Goal: Transaction & Acquisition: Subscribe to service/newsletter

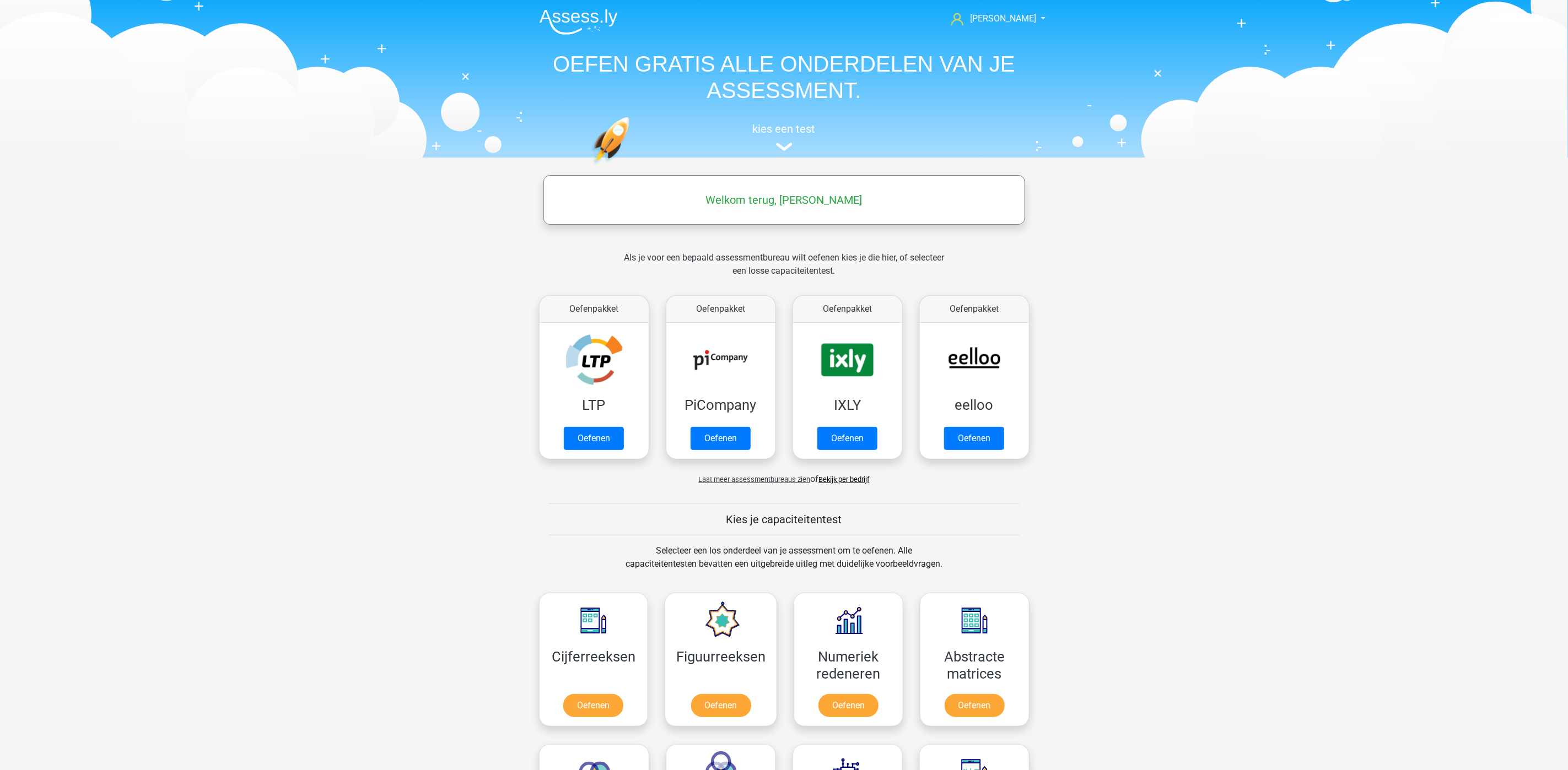
click at [1007, 7] on nav "[PERSON_NAME] [EMAIL_ADDRESS][DOMAIN_NAME] Nederlands English" at bounding box center [784, 19] width 507 height 35
click at [1012, 15] on span "[PERSON_NAME]" at bounding box center [1003, 18] width 66 height 10
click at [1174, 124] on header "Arthur arthurmackloet@hotmail.com Nederlands English" at bounding box center [784, 79] width 1568 height 158
click at [588, 17] on img at bounding box center [579, 22] width 78 height 26
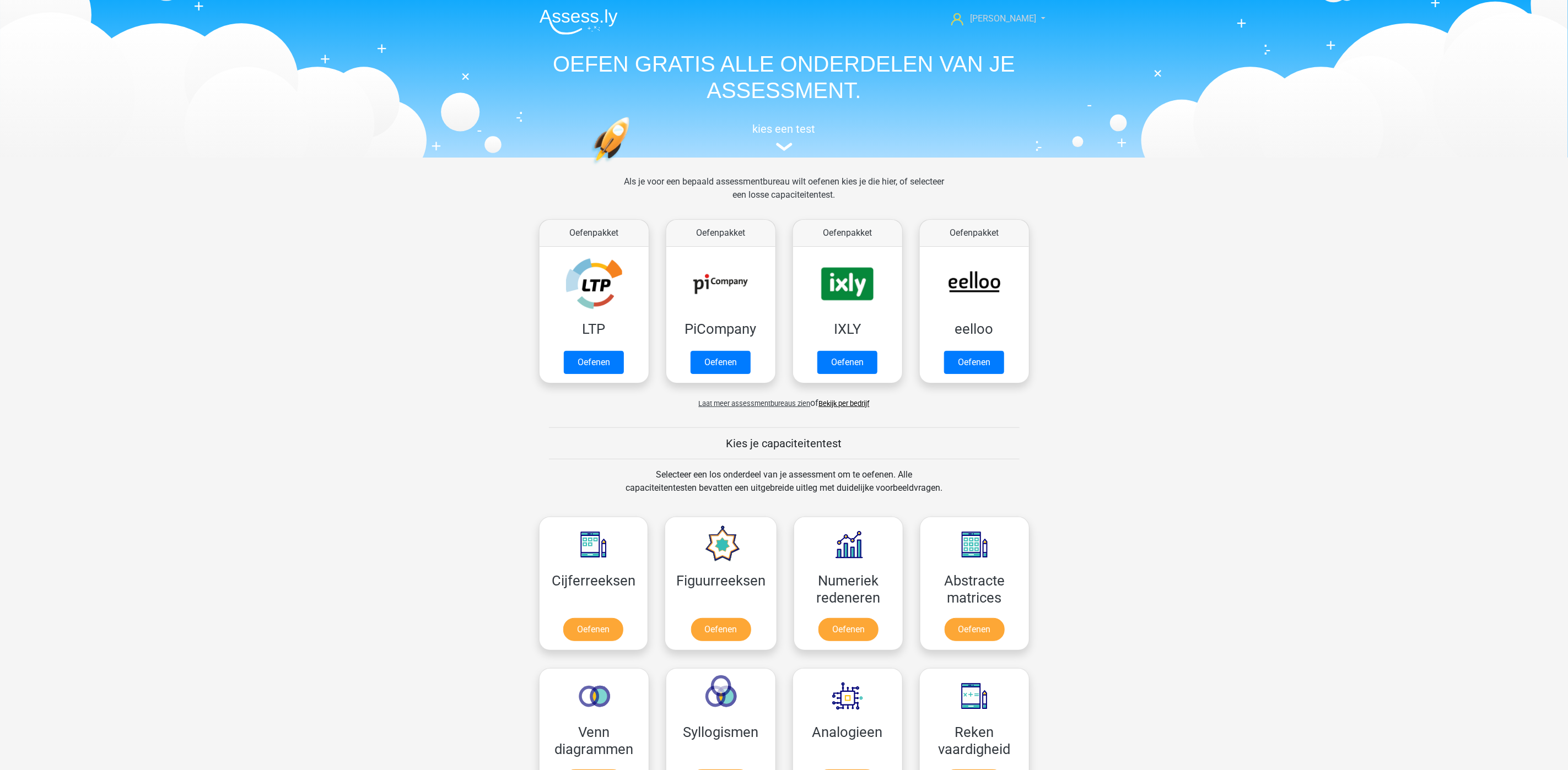
click at [1027, 18] on link "Arthur" at bounding box center [992, 19] width 91 height 13
click at [963, 18] on icon at bounding box center [957, 19] width 12 height 12
click at [963, 17] on icon at bounding box center [957, 19] width 12 height 12
click at [986, 62] on link "Nederlands" at bounding box center [998, 70] width 76 height 17
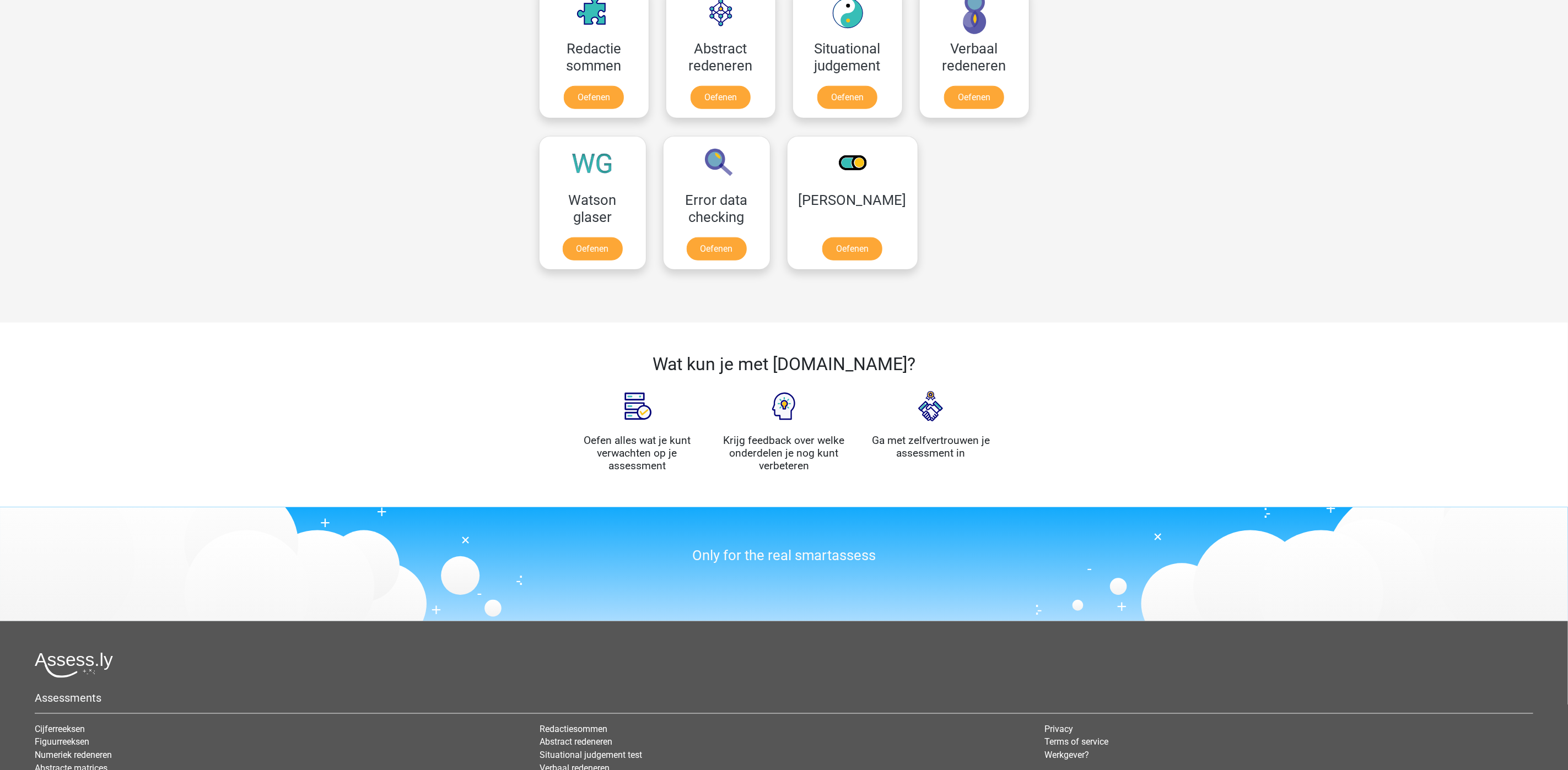
scroll to position [982, 0]
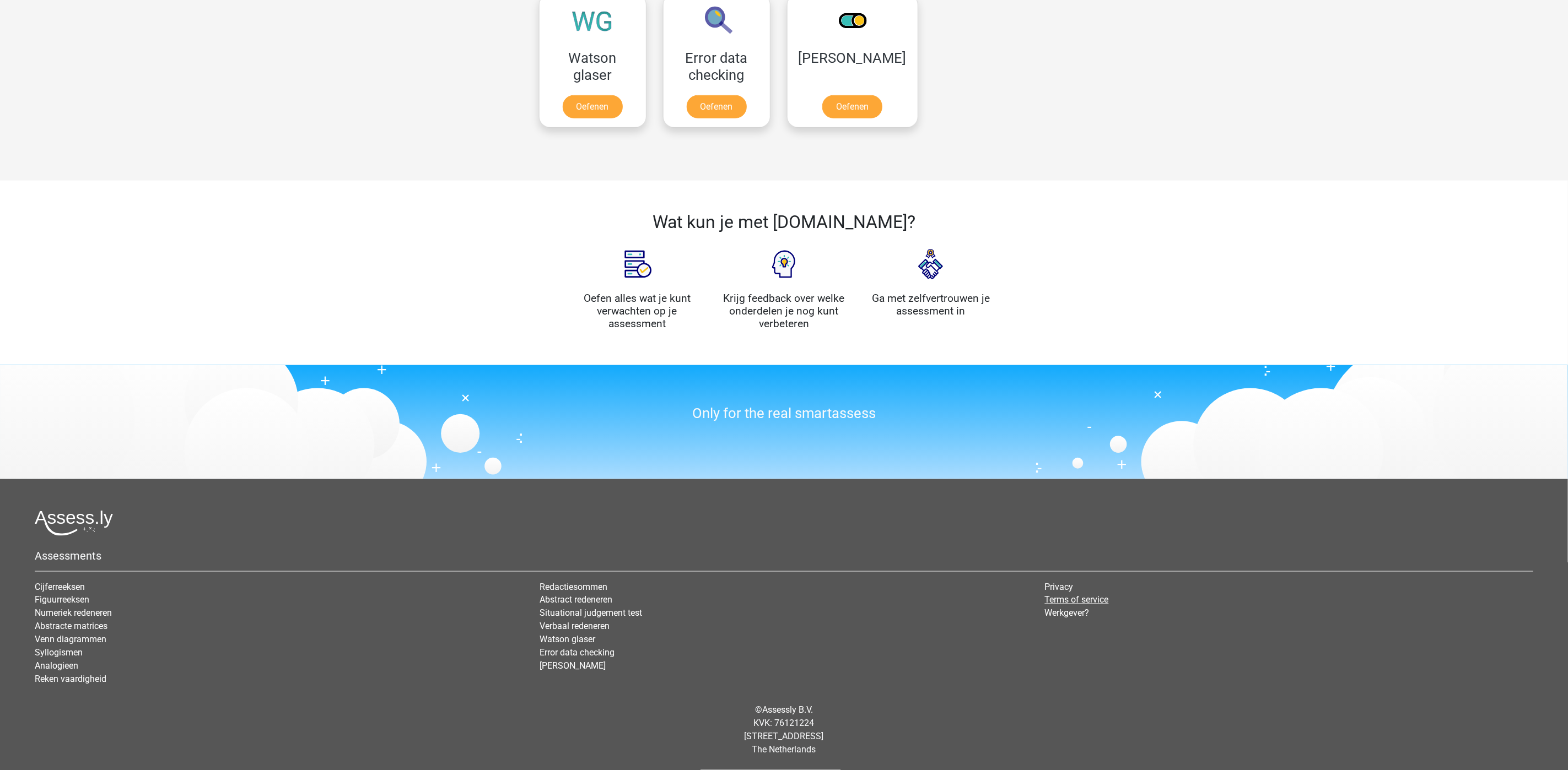
click at [1062, 602] on link "Terms of service" at bounding box center [1077, 600] width 64 height 10
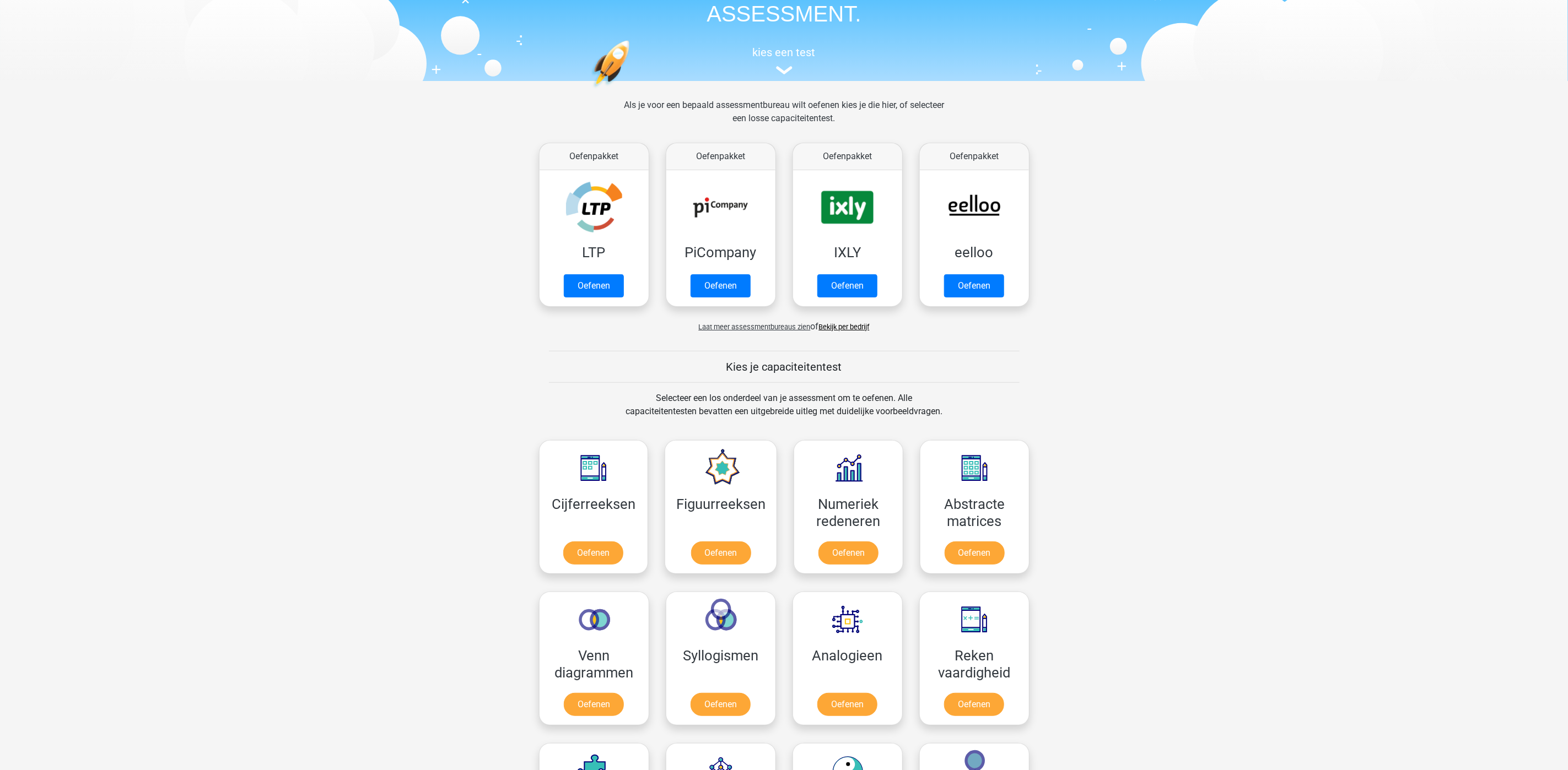
scroll to position [0, 0]
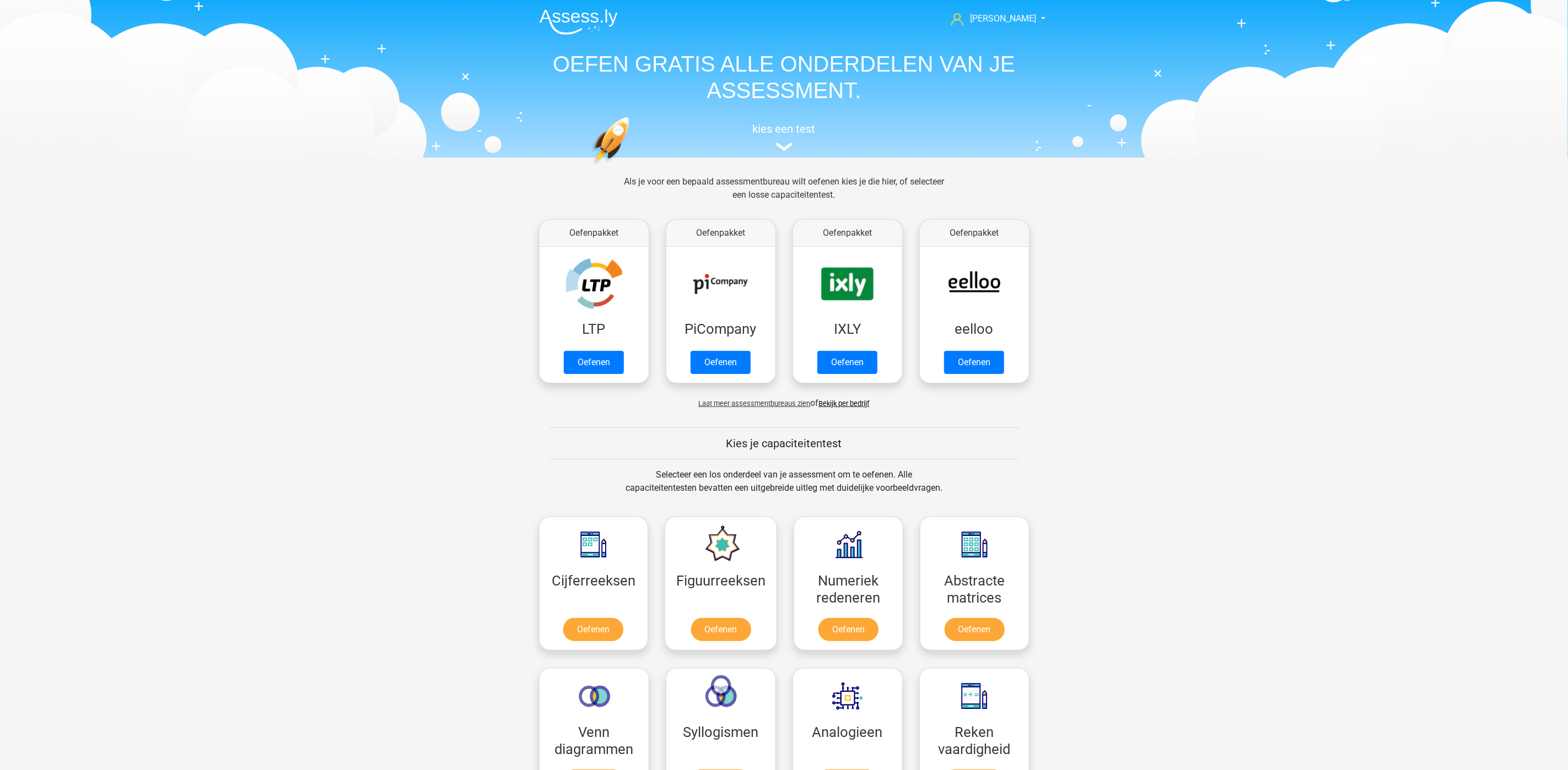
click at [597, 17] on img at bounding box center [579, 22] width 78 height 26
click at [1022, 19] on span "[PERSON_NAME]" at bounding box center [1003, 18] width 66 height 10
click at [981, 97] on link "Logout" at bounding box center [998, 106] width 76 height 17
click at [595, 7] on li at bounding box center [574, 20] width 87 height 30
click at [595, 12] on img at bounding box center [579, 22] width 78 height 26
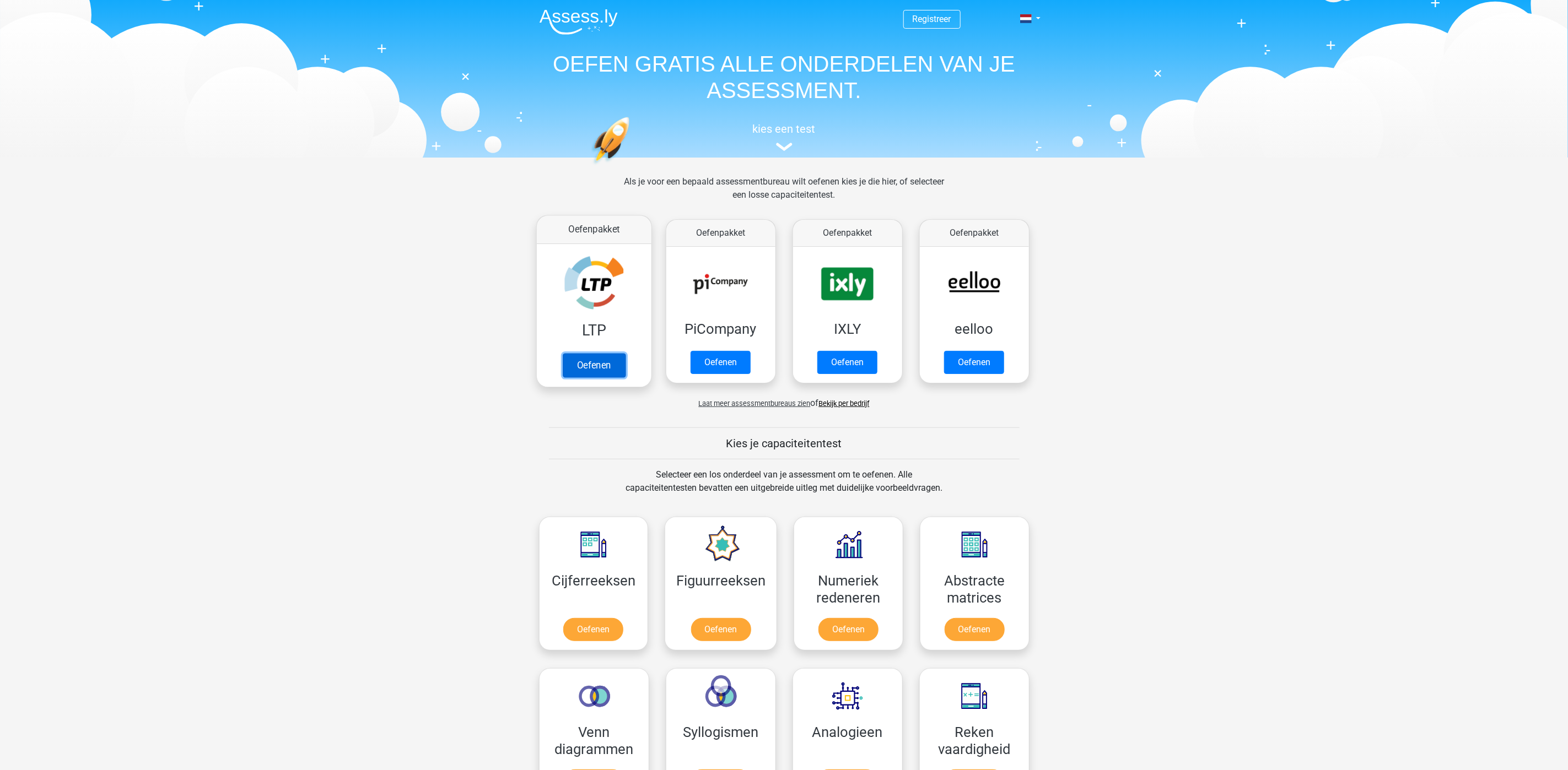
click at [617, 353] on link "Oefenen" at bounding box center [593, 365] width 63 height 24
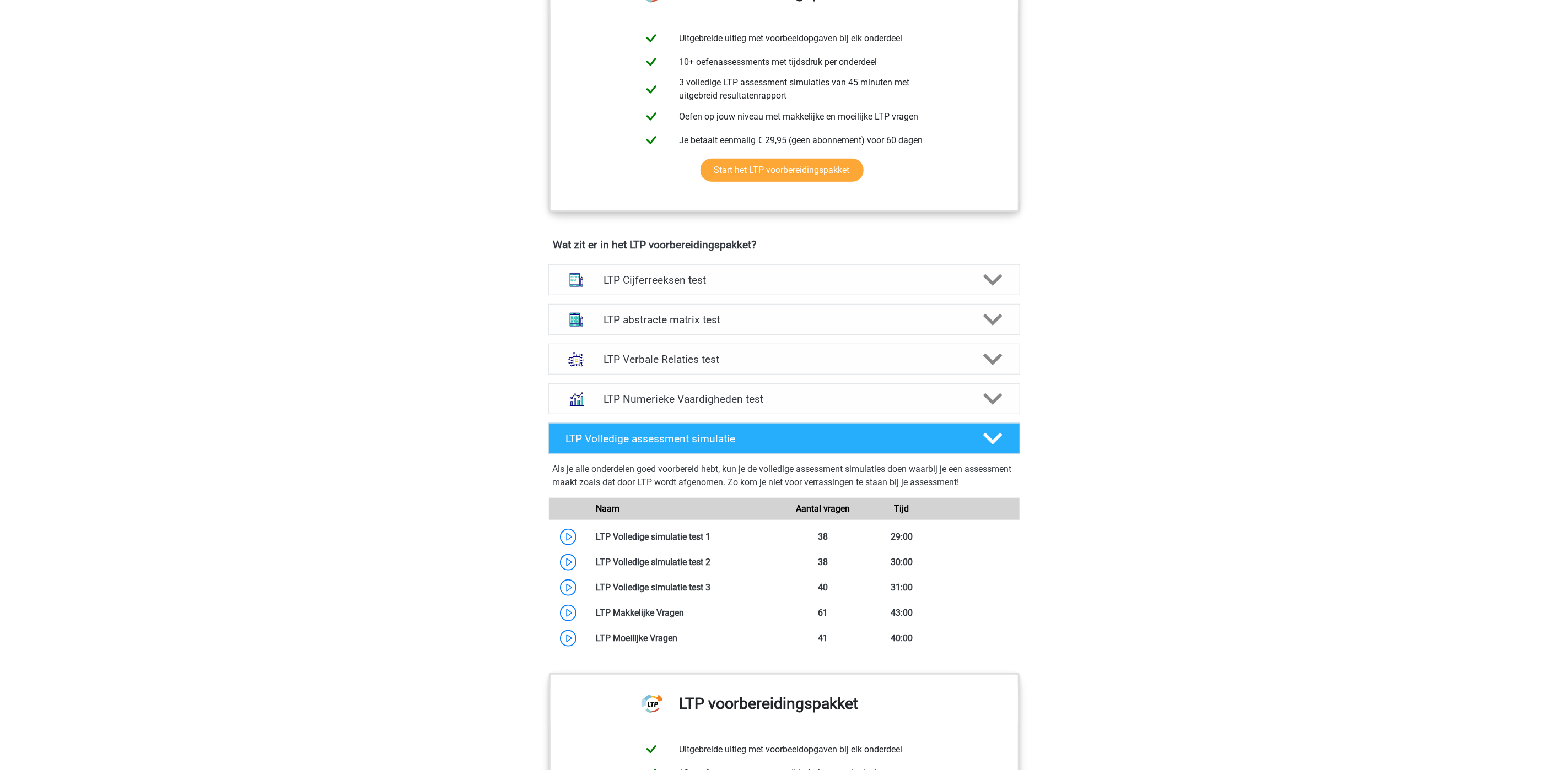
scroll to position [495, 0]
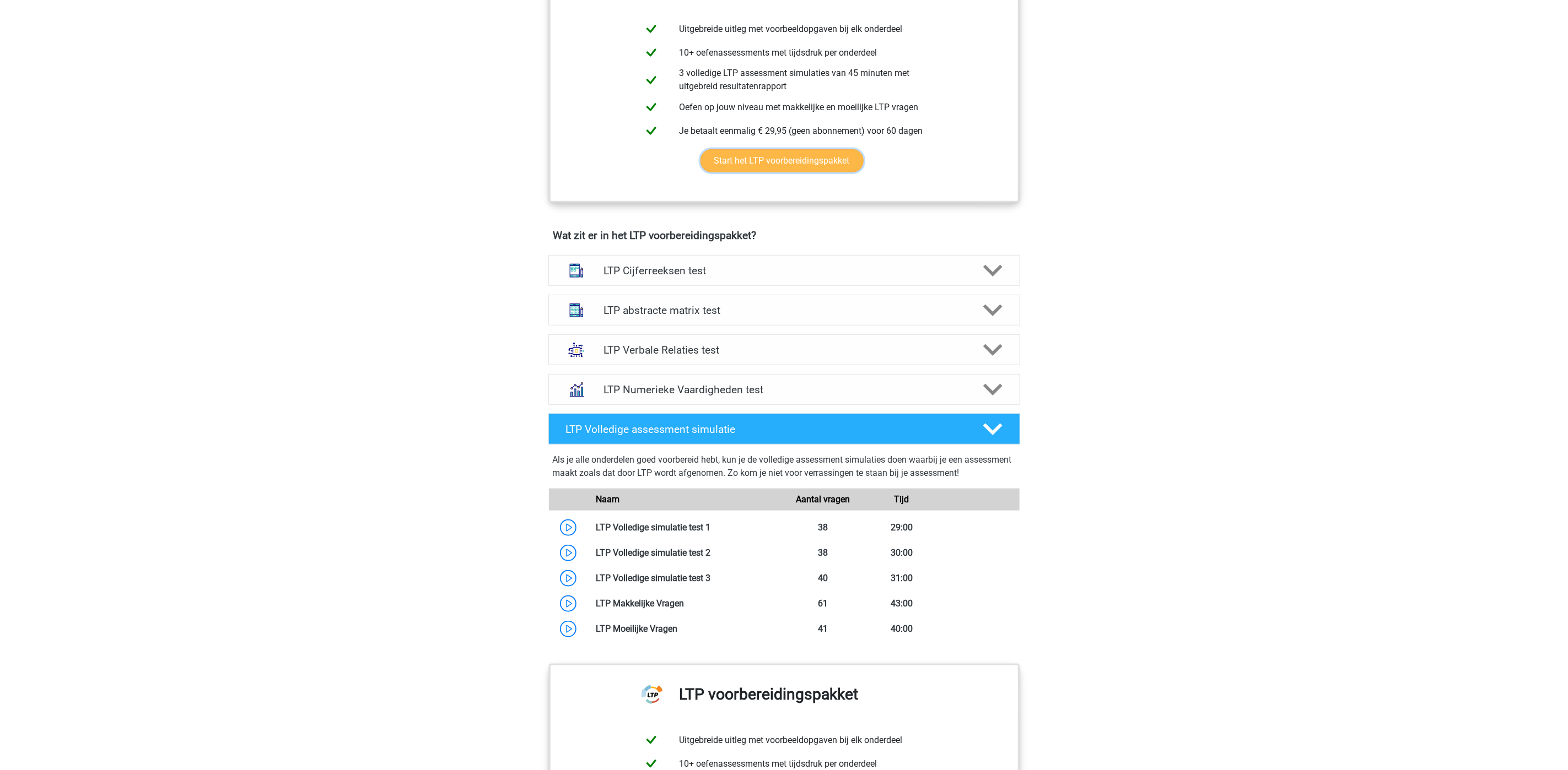
click at [823, 164] on link "Start het LTP voorbereidingspakket" at bounding box center [782, 161] width 163 height 23
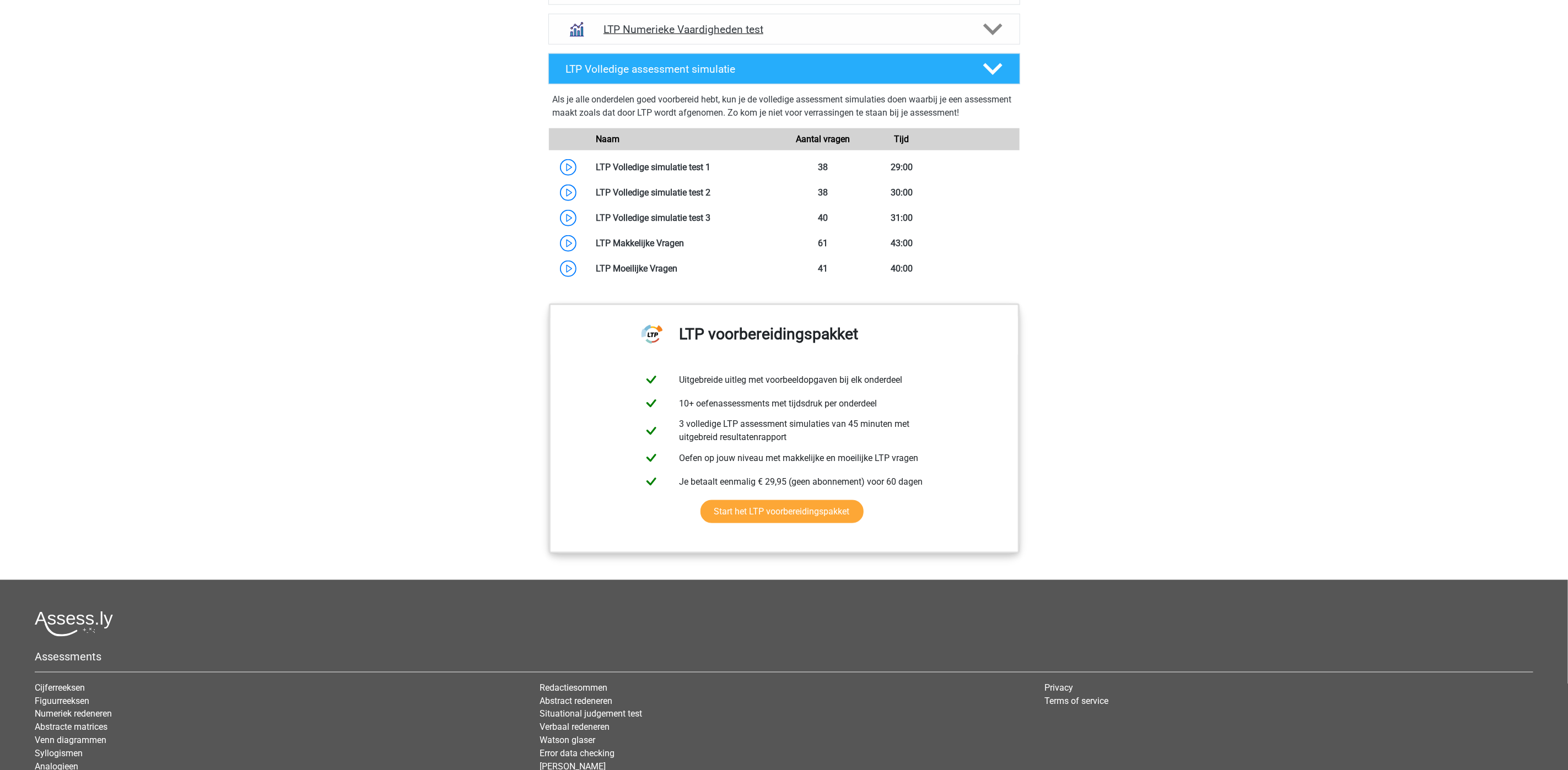
scroll to position [958, 0]
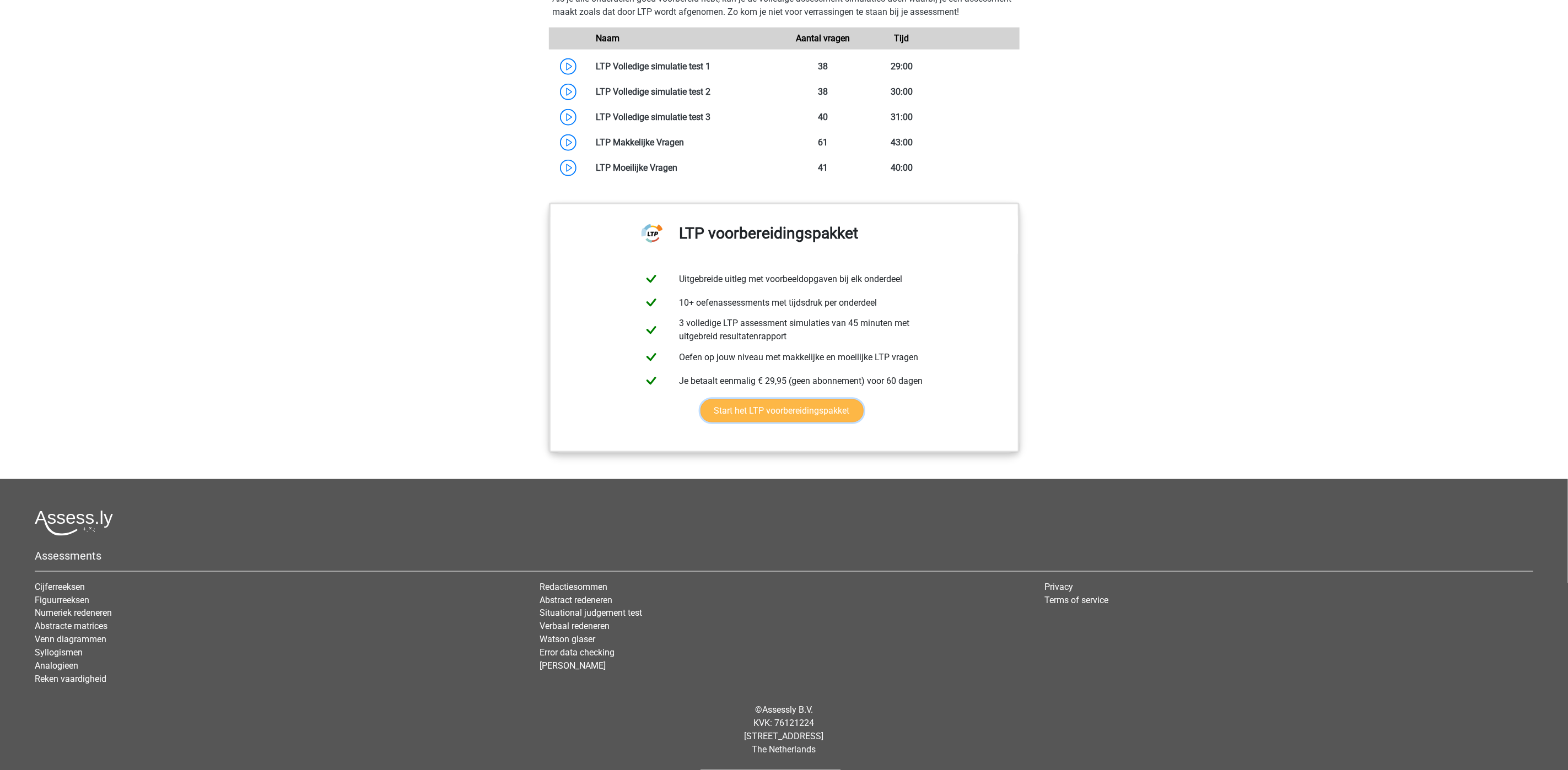
click at [816, 401] on link "Start het LTP voorbereidingspakket" at bounding box center [782, 411] width 163 height 23
